Goal: Check status: Check status

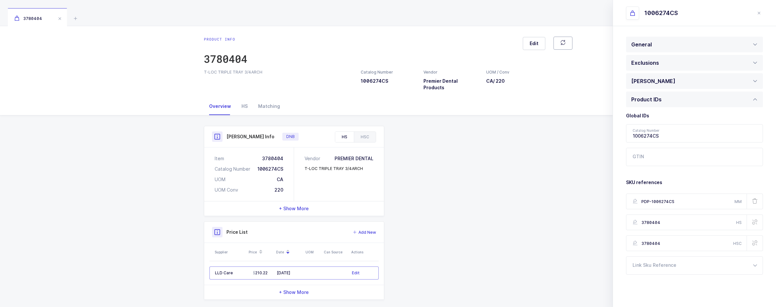
click at [292, 41] on button "button" at bounding box center [562, 43] width 19 height 13
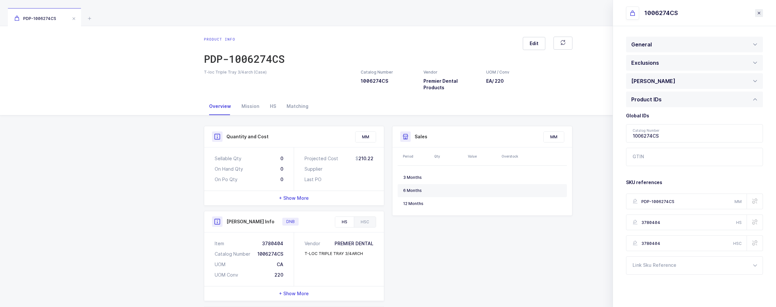
click at [292, 13] on icon "close drawer" at bounding box center [758, 12] width 5 height 5
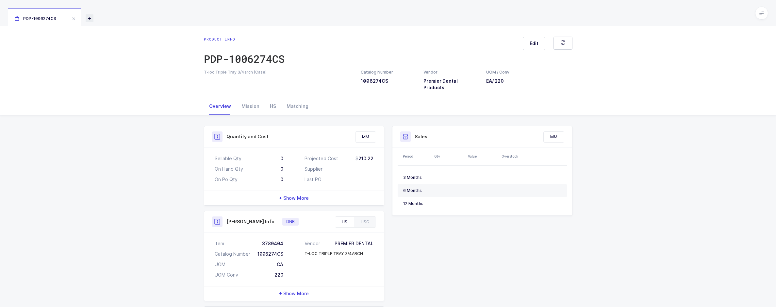
click at [88, 19] on icon at bounding box center [90, 18] width 8 height 8
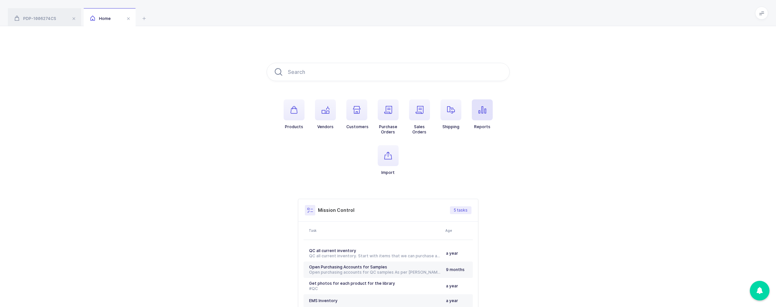
click at [292, 107] on icon "button" at bounding box center [482, 110] width 8 height 8
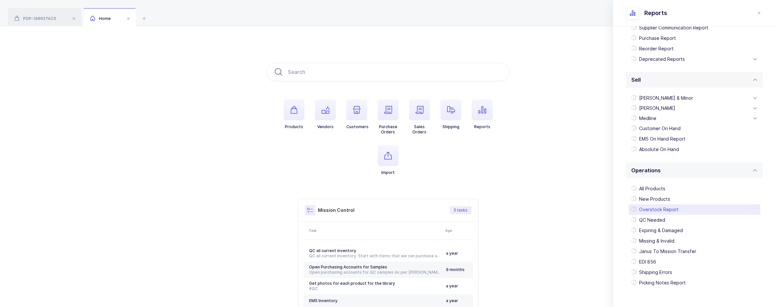
scroll to position [115, 0]
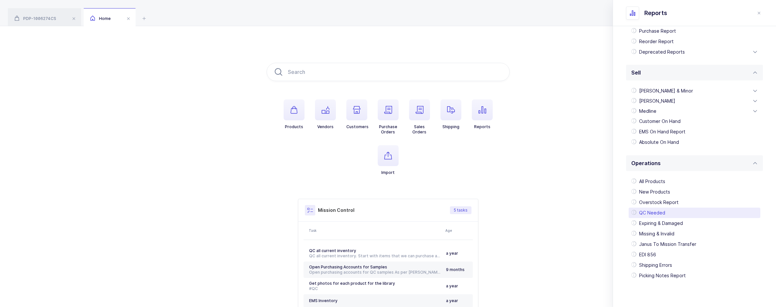
click at [292, 217] on div "QC Needed" at bounding box center [695, 212] width 132 height 10
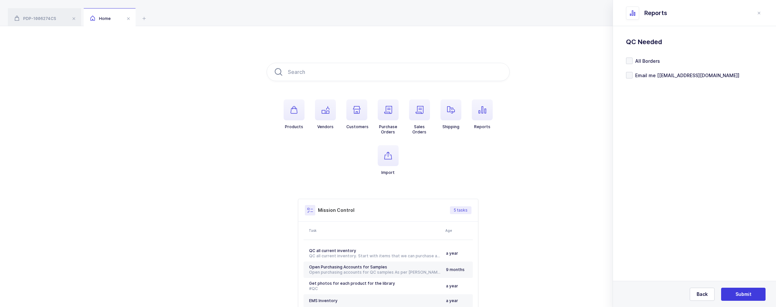
scroll to position [0, 0]
click at [292, 300] on button "Back" at bounding box center [702, 294] width 25 height 13
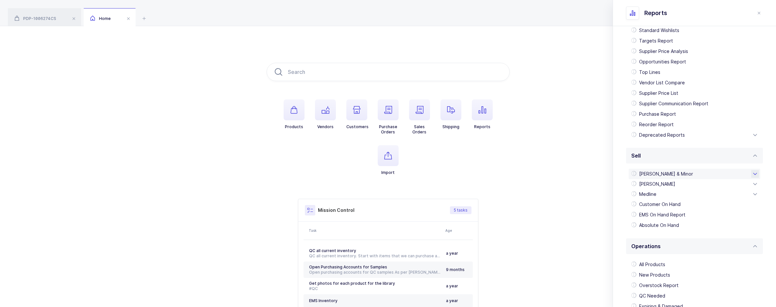
scroll to position [33, 0]
click at [292, 182] on div "[PERSON_NAME]" at bounding box center [695, 183] width 132 height 10
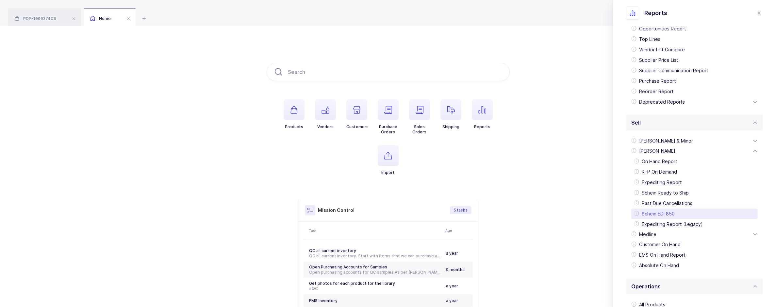
click at [292, 209] on div "Schein EDI 850" at bounding box center [694, 213] width 126 height 10
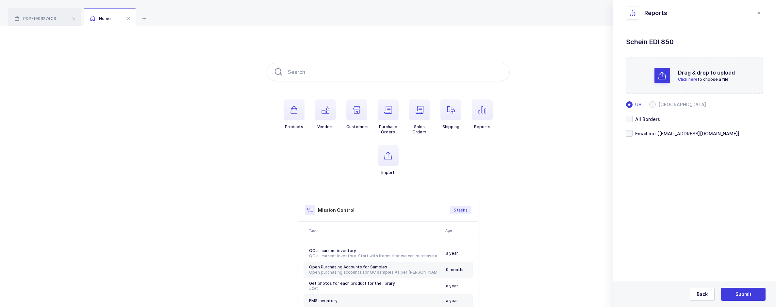
scroll to position [0, 0]
click at [292, 104] on span at bounding box center [652, 104] width 7 height 7
click at [292, 104] on input "[GEOGRAPHIC_DATA]" at bounding box center [652, 104] width 7 height 7
radio input "true"
radio input "false"
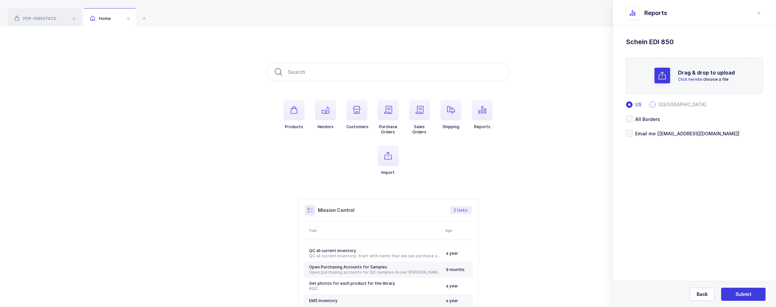
radio input "true"
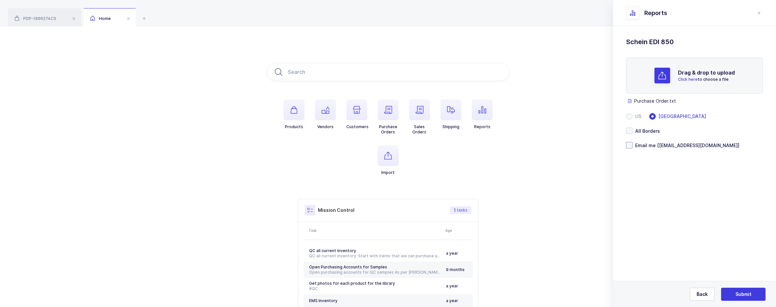
click at [292, 147] on span "Email me [[EMAIL_ADDRESS][DOMAIN_NAME]]" at bounding box center [686, 145] width 107 height 6
click at [292, 142] on input "Email me [[EMAIL_ADDRESS][DOMAIN_NAME]]" at bounding box center [633, 142] width 0 height 0
click at [292, 289] on button "Submit" at bounding box center [743, 294] width 44 height 13
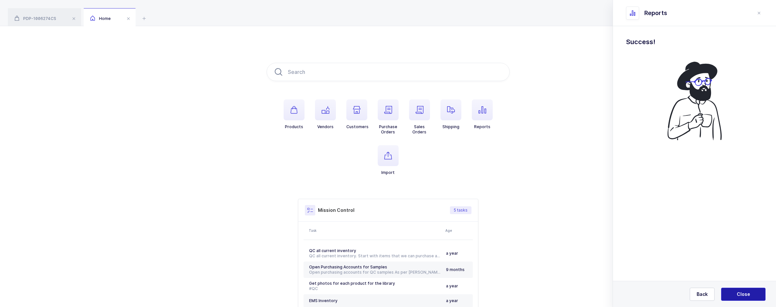
click at [292, 297] on span "Close" at bounding box center [743, 294] width 13 height 7
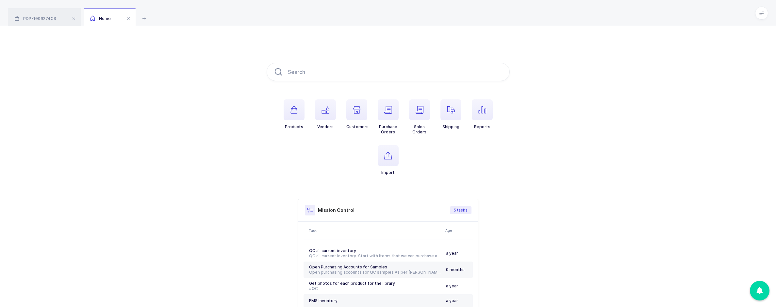
click at [292, 109] on li "Shipping" at bounding box center [450, 116] width 31 height 35
click at [292, 108] on span "button" at bounding box center [482, 109] width 21 height 21
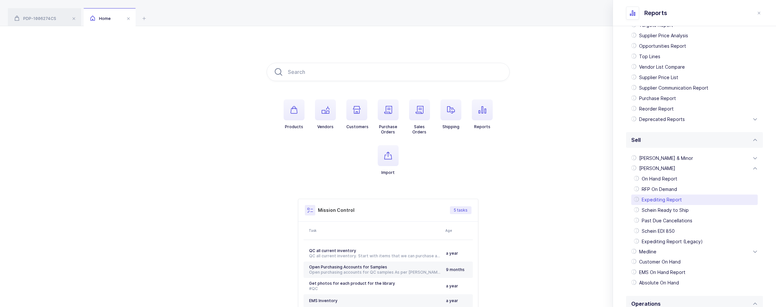
scroll to position [65, 0]
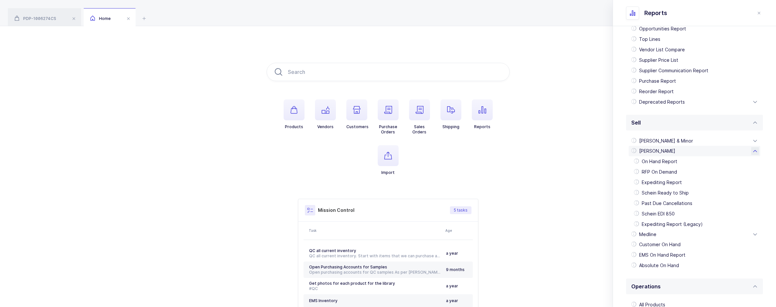
click at [292, 149] on div "[PERSON_NAME]" at bounding box center [695, 151] width 132 height 10
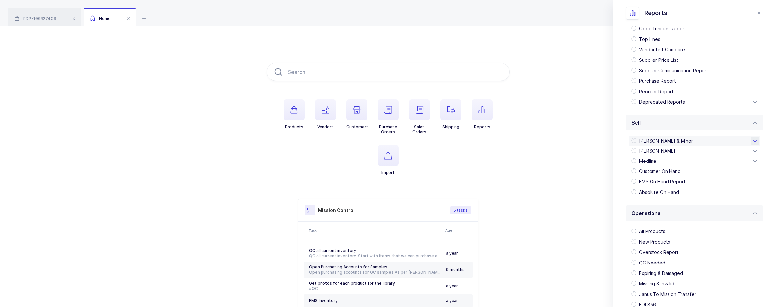
click at [292, 141] on div "[PERSON_NAME] & Minor" at bounding box center [695, 141] width 132 height 10
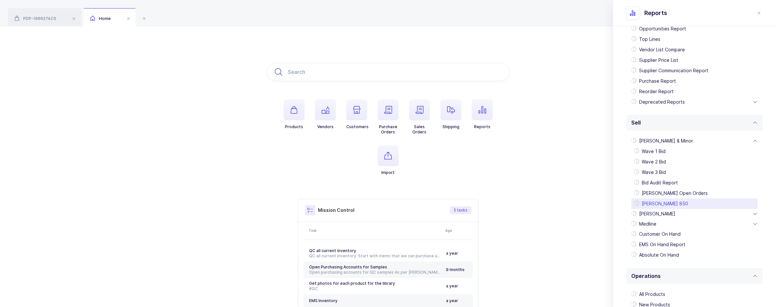
click at [292, 200] on div "[PERSON_NAME] 850" at bounding box center [694, 203] width 126 height 10
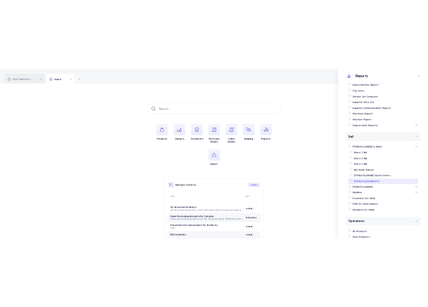
scroll to position [0, 0]
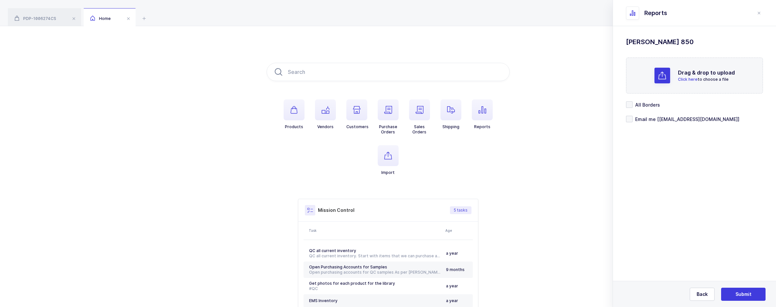
click at [292, 168] on section "Purchase Standard Wishlists Targets Report Supplier Price Analysis Opportunitie…" at bounding box center [694, 166] width 163 height 281
click at [292, 134] on span "Email me [[EMAIL_ADDRESS][DOMAIN_NAME]]" at bounding box center [686, 131] width 107 height 6
click at [292, 127] on input "Email me [[EMAIL_ADDRESS][DOMAIN_NAME]]" at bounding box center [633, 127] width 0 height 0
click at [292, 290] on button "Submit" at bounding box center [743, 294] width 44 height 13
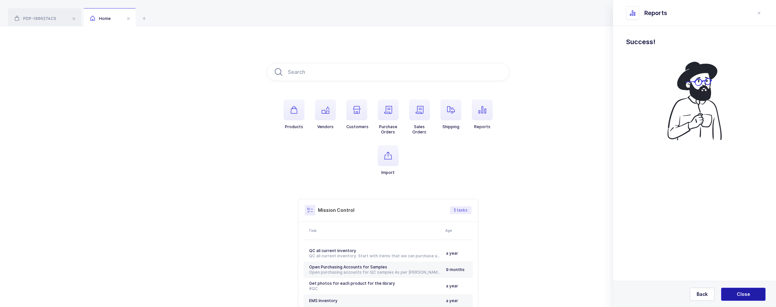
click at [292, 290] on button "Close" at bounding box center [743, 294] width 44 height 13
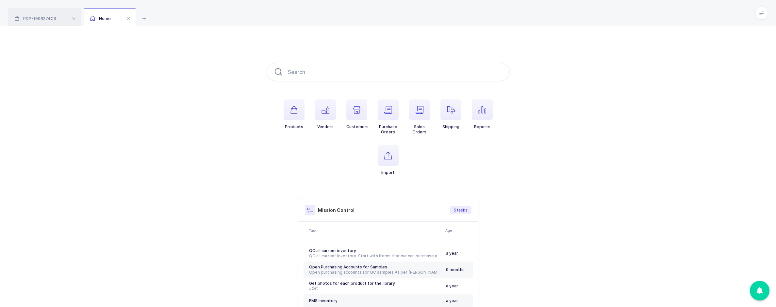
click at [292, 28] on div "Products Vendors Customers Purchase Orders Sales Orders Shipping Reports Import…" at bounding box center [388, 195] width 776 height 339
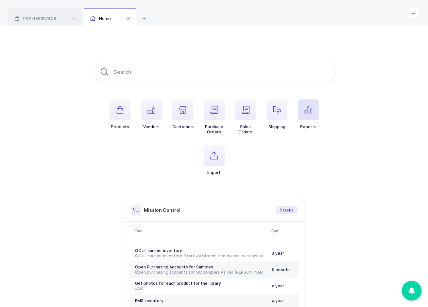
click at [292, 106] on span "button" at bounding box center [308, 109] width 21 height 21
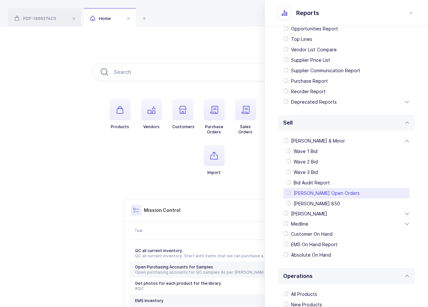
click at [292, 213] on div "[PERSON_NAME]" at bounding box center [346, 213] width 132 height 10
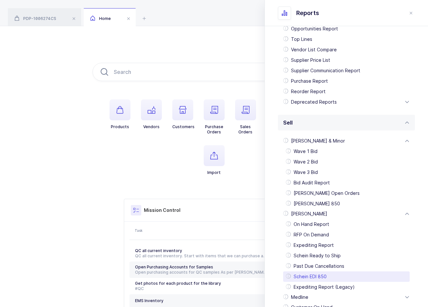
click at [292, 271] on div "Schein EDI 850" at bounding box center [346, 276] width 126 height 10
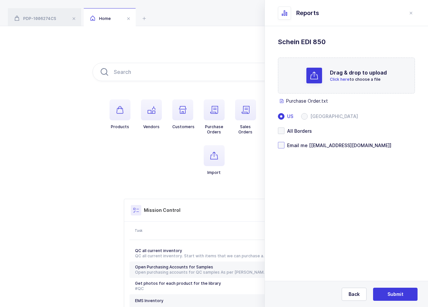
click at [282, 147] on span at bounding box center [281, 145] width 7 height 7
click at [284, 142] on input "Email me [[EMAIL_ADDRESS][DOMAIN_NAME]]" at bounding box center [284, 142] width 0 height 0
click at [292, 290] on button "Submit" at bounding box center [395, 294] width 44 height 13
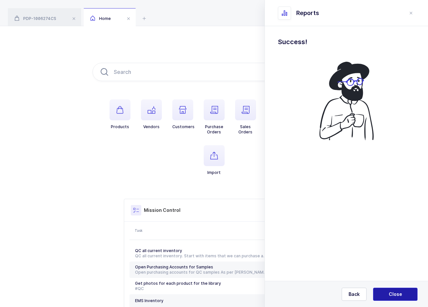
drag, startPoint x: 387, startPoint y: 292, endPoint x: 362, endPoint y: 282, distance: 27.4
click at [292, 292] on button "Close" at bounding box center [395, 294] width 44 height 13
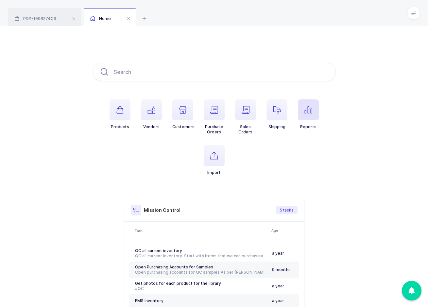
click at [292, 111] on icon "button" at bounding box center [308, 110] width 8 height 8
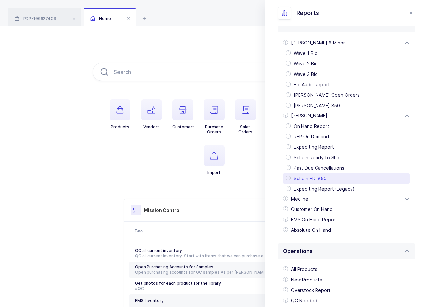
click at [292, 175] on div "Schein EDI 850" at bounding box center [346, 178] width 126 height 10
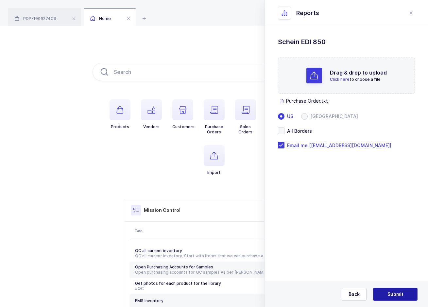
click at [292, 290] on button "Submit" at bounding box center [395, 294] width 44 height 13
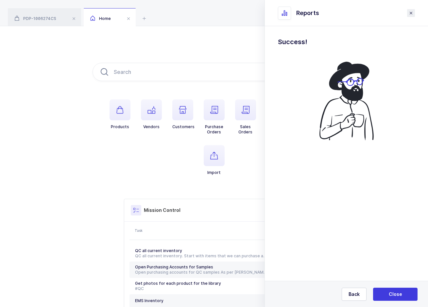
click at [292, 13] on icon "close drawer" at bounding box center [410, 12] width 5 height 5
